Goal: Task Accomplishment & Management: Manage account settings

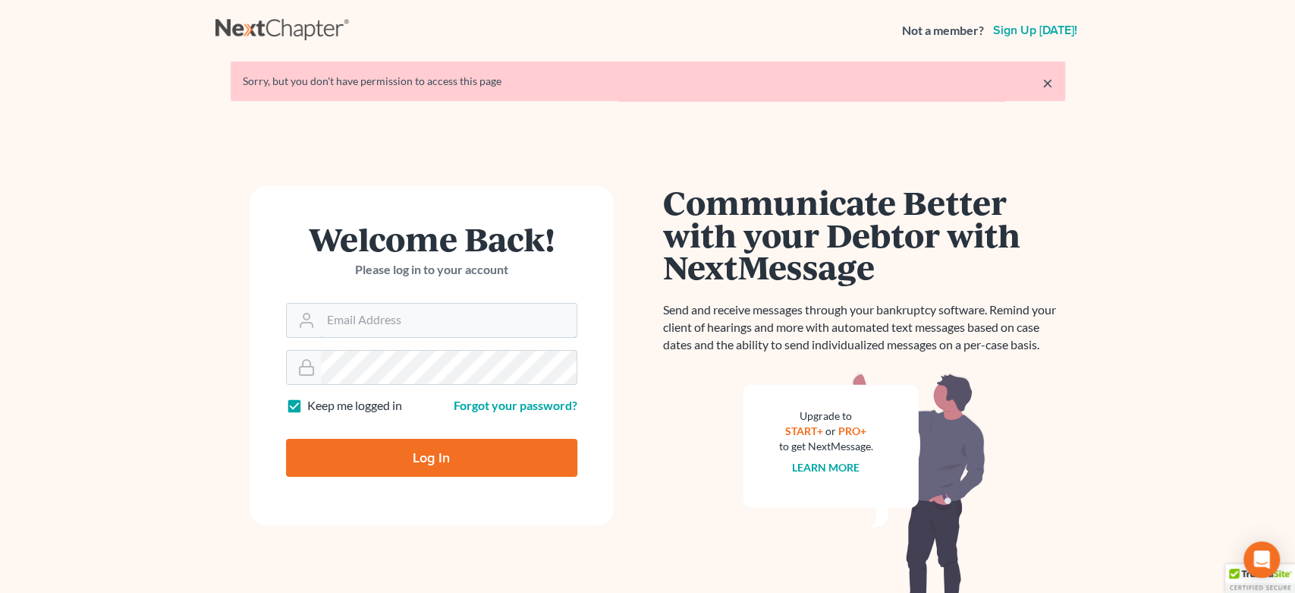
type input "legalstaff@harnagelaw.com"
click at [433, 462] on input "Log In" at bounding box center [431, 458] width 291 height 38
type input "Thinking..."
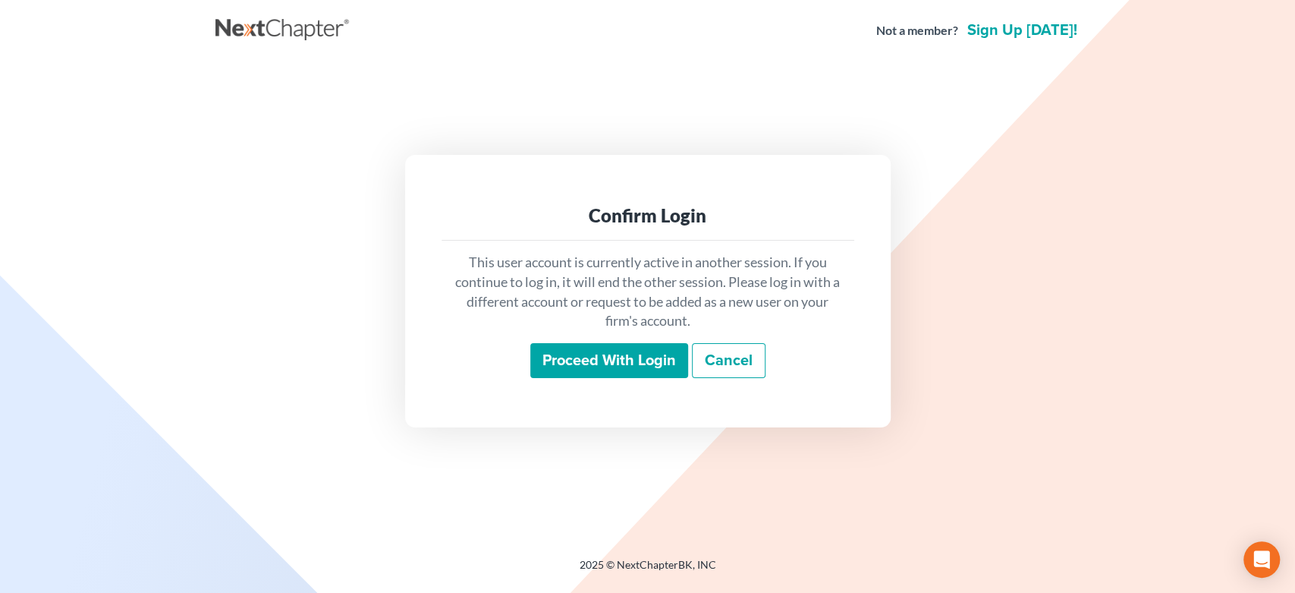
click at [591, 369] on input "Proceed with login" at bounding box center [609, 360] width 158 height 35
